Goal: Task Accomplishment & Management: Use online tool/utility

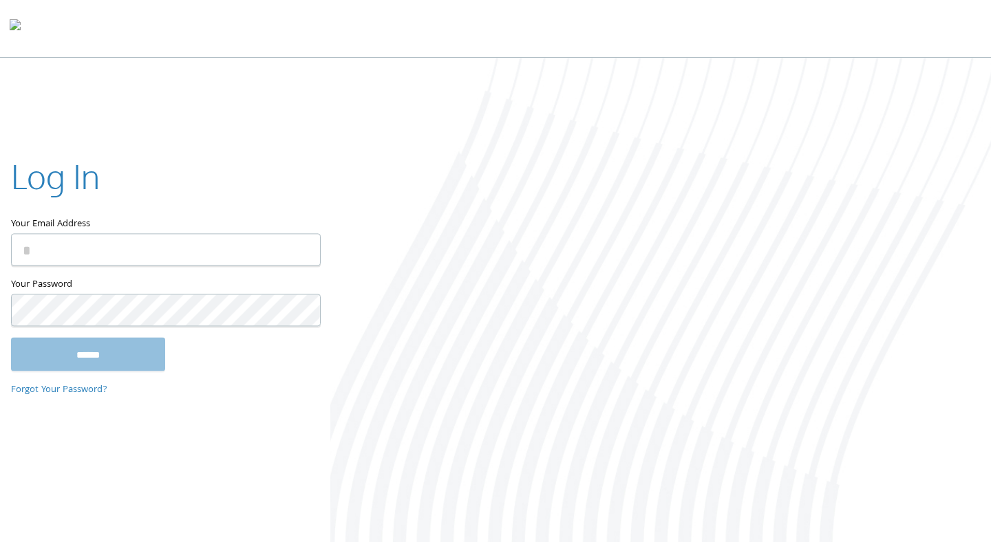
type input "**********"
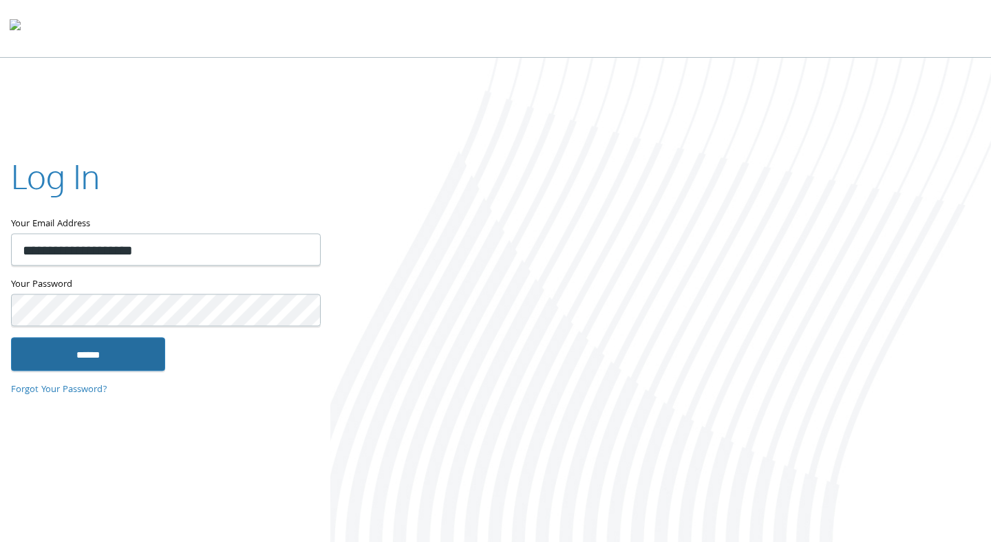
click at [83, 359] on input "******" at bounding box center [88, 354] width 154 height 33
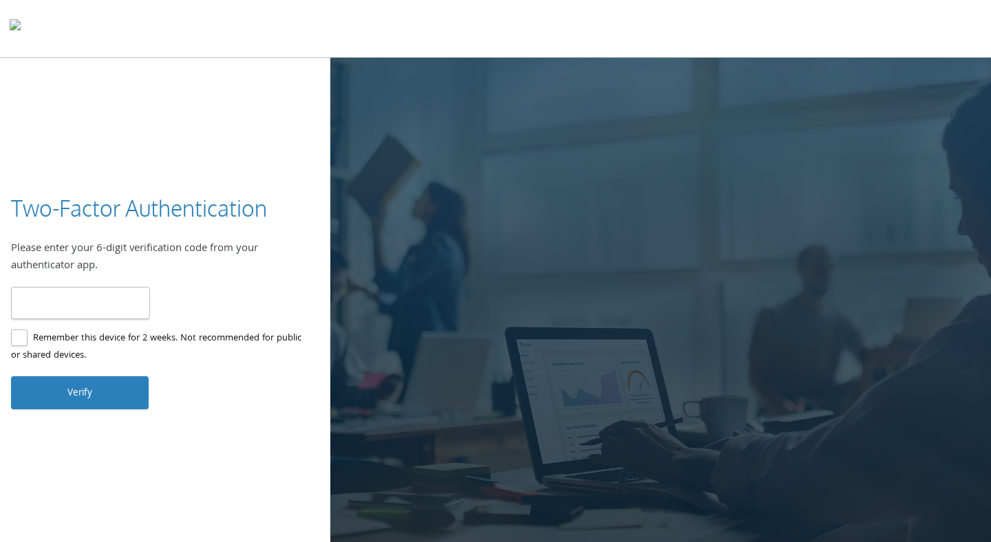
paste input "******"
type input "******"
